Goal: Task Accomplishment & Management: Manage account settings

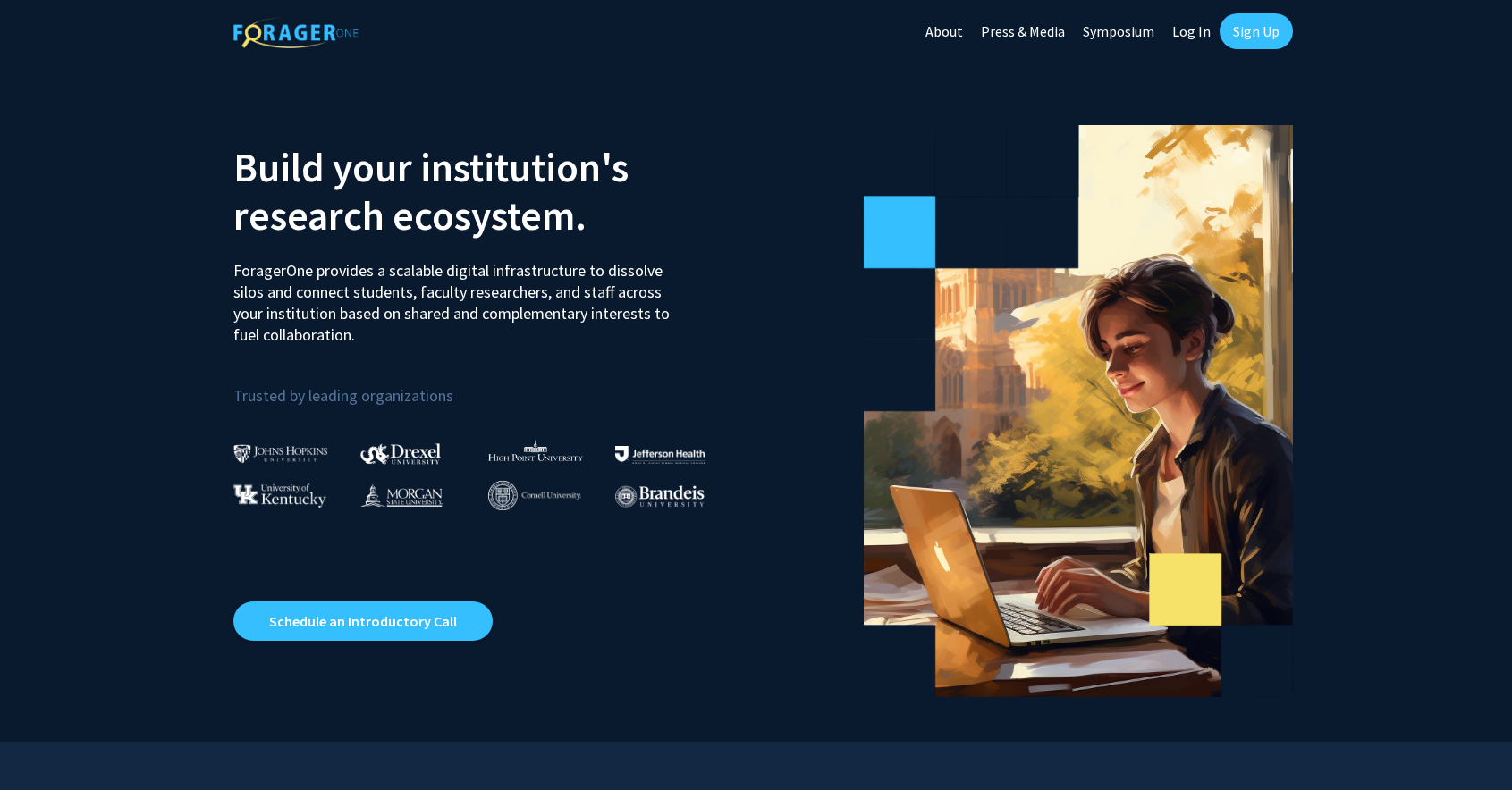
click at [1188, 29] on link "Log In" at bounding box center [1191, 31] width 57 height 62
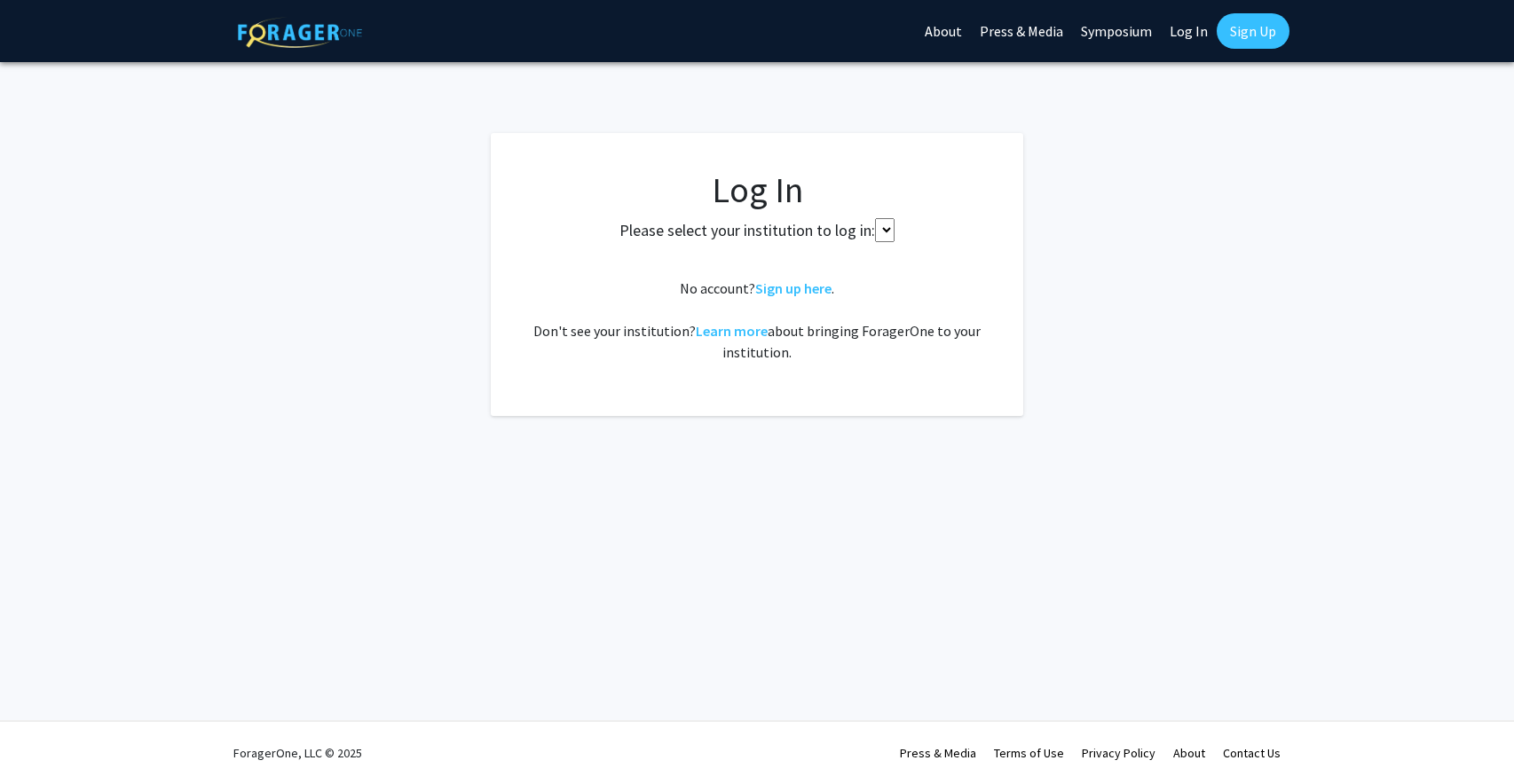
select select
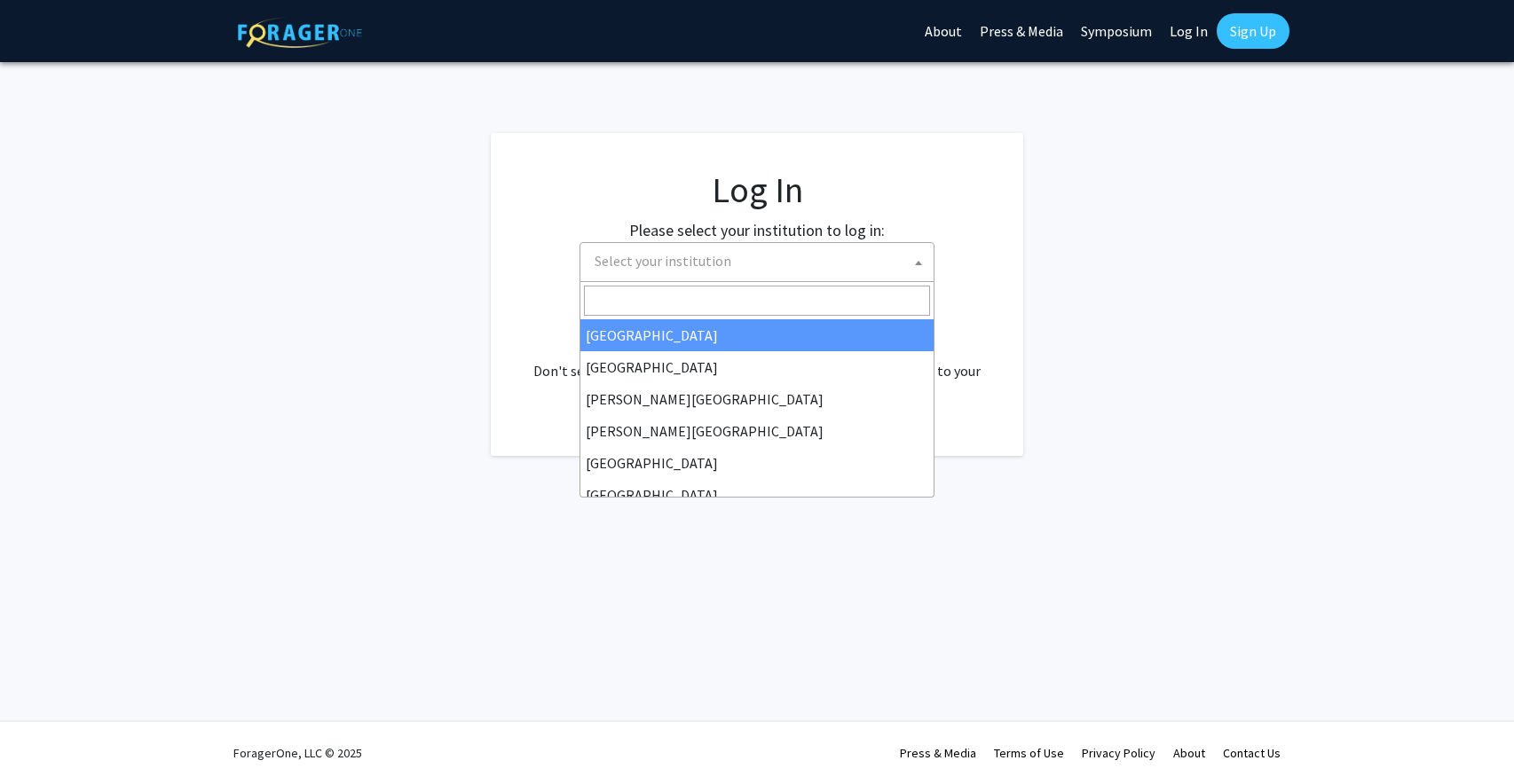
click at [926, 266] on span at bounding box center [919, 263] width 18 height 39
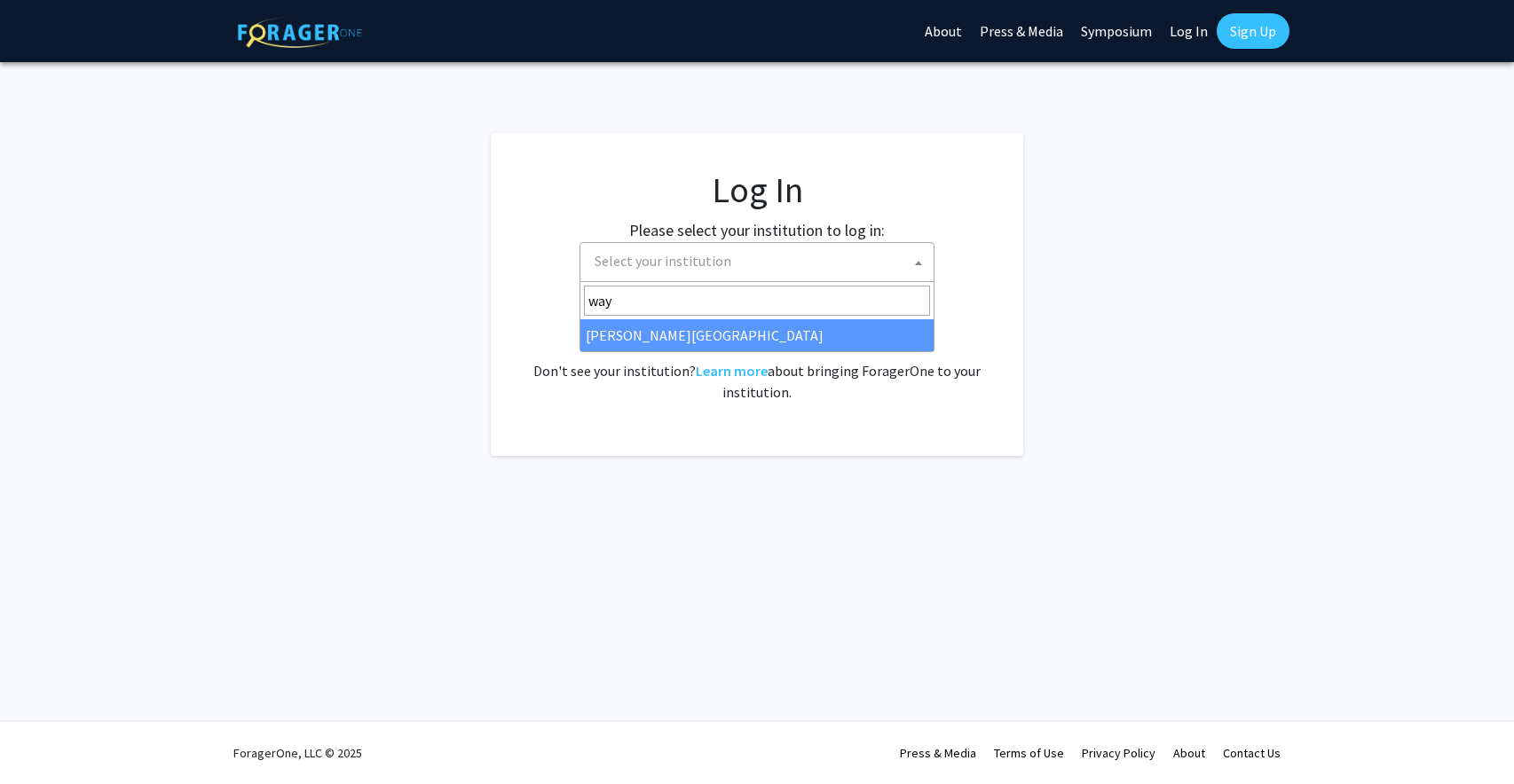
type input "way"
select select "21"
